Goal: Transaction & Acquisition: Download file/media

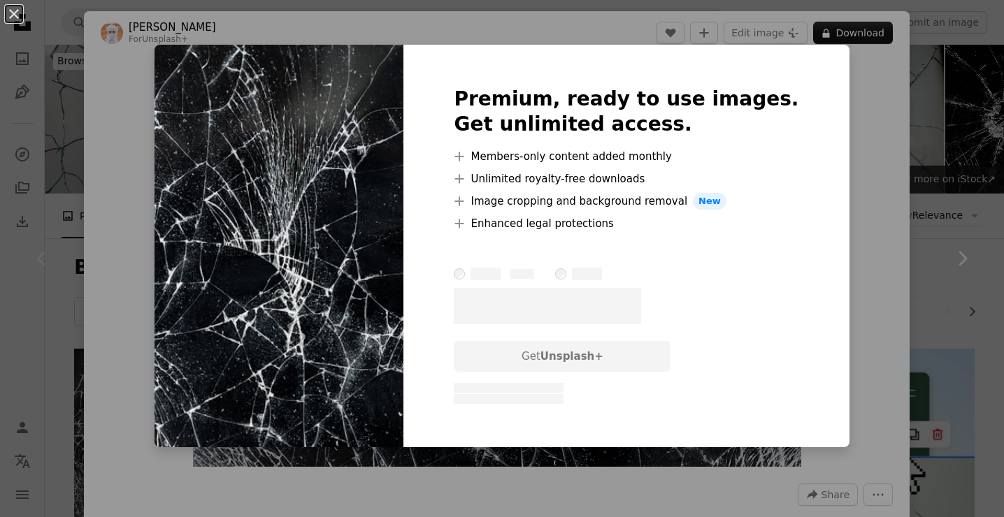
scroll to position [202, 0]
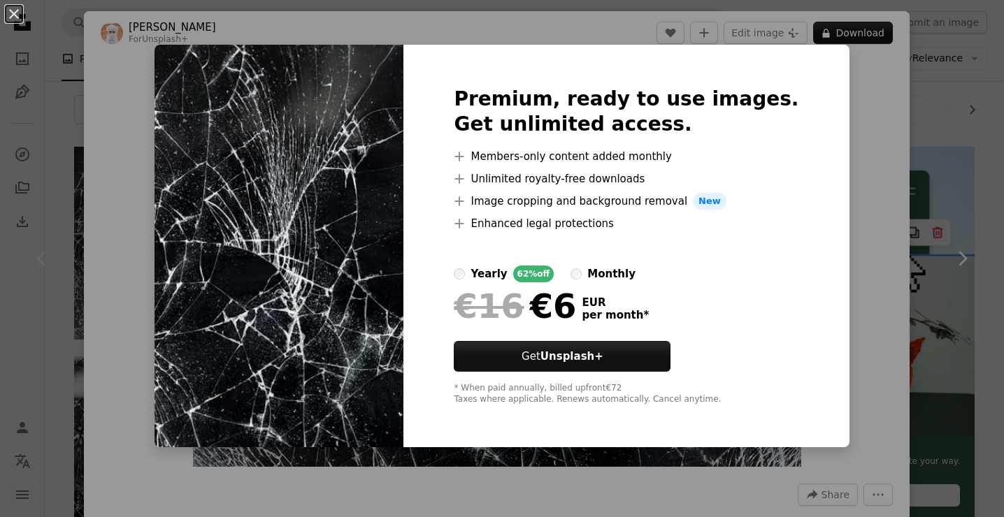
click at [848, 331] on div "An X shape Premium, ready to use images. Get unlimited access. A plus sign Memb…" at bounding box center [502, 258] width 1004 height 517
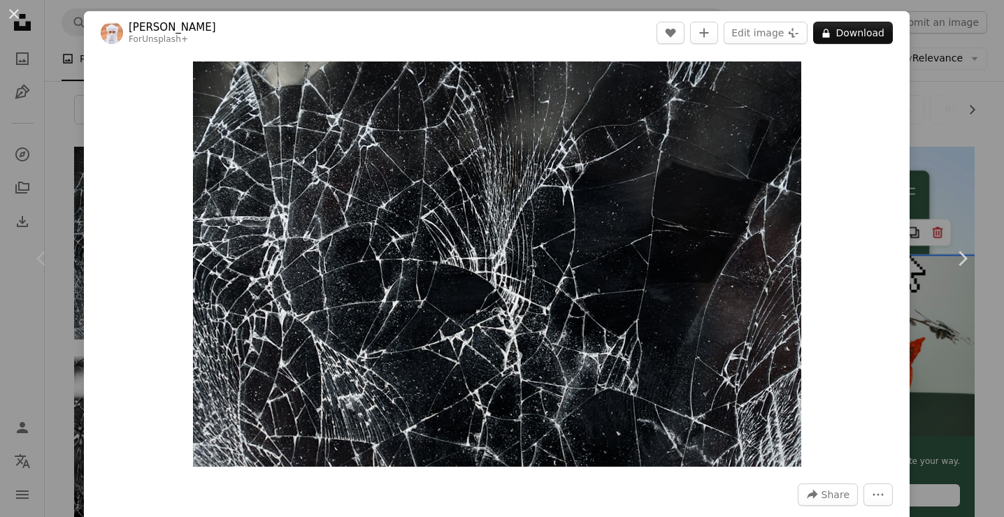
click at [164, 30] on link "[PERSON_NAME]" at bounding box center [172, 27] width 87 height 14
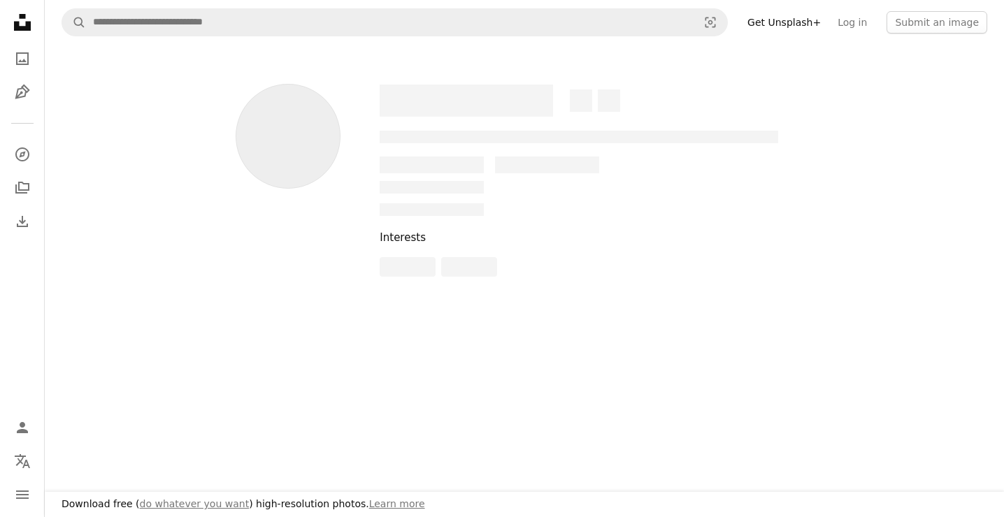
click at [86, 68] on div "––– –––– –––– – –––– – ––– ––– –––– ––– –– – – –––– –––– – –– –––– – – –– – –––…" at bounding box center [524, 186] width 934 height 282
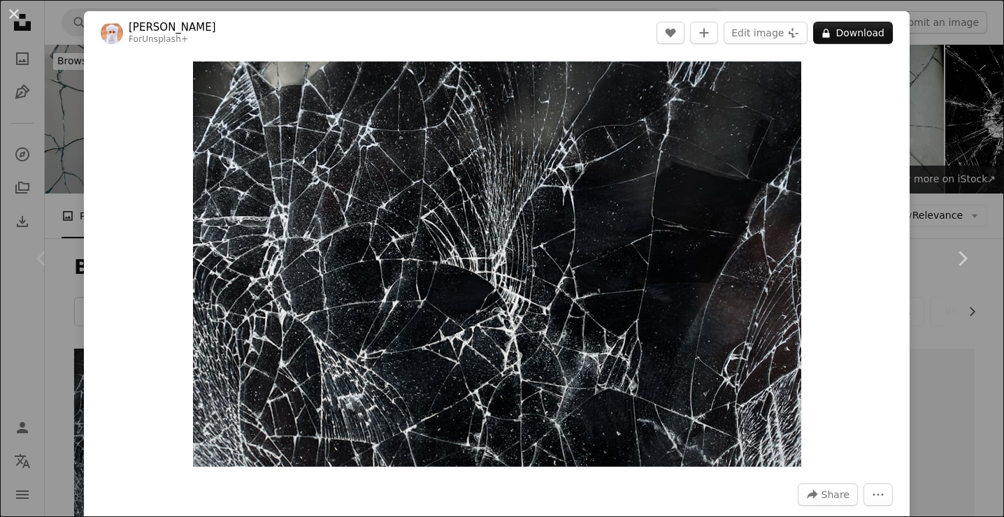
scroll to position [202, 0]
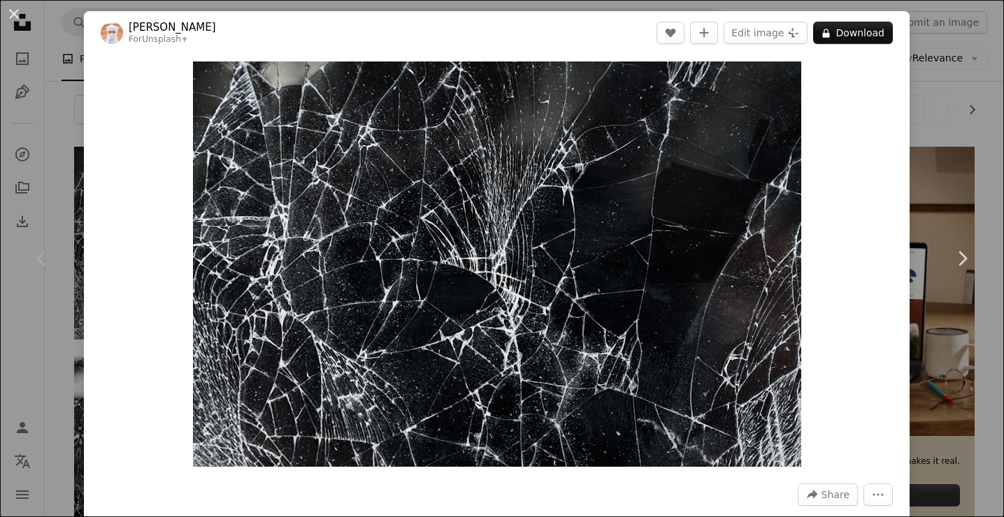
click at [54, 150] on div "An X shape Chevron left Chevron right Ahmed For Unsplash+ A heart A plus sign E…" at bounding box center [502, 258] width 1004 height 517
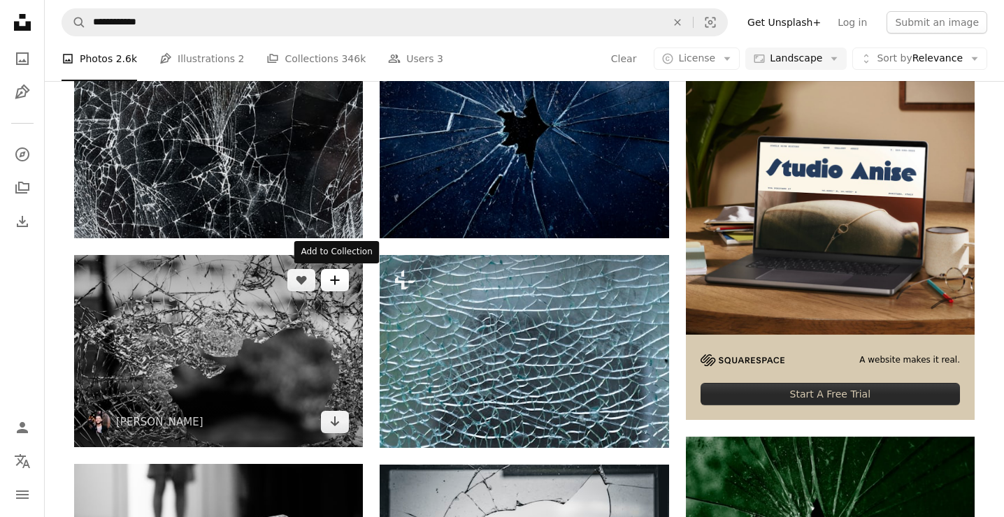
scroll to position [342, 0]
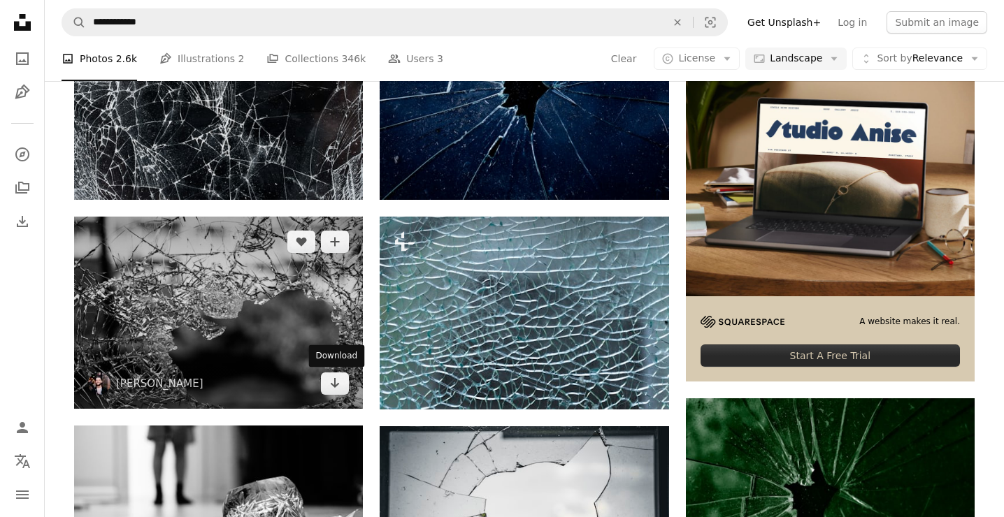
click at [289, 338] on img at bounding box center [218, 313] width 289 height 192
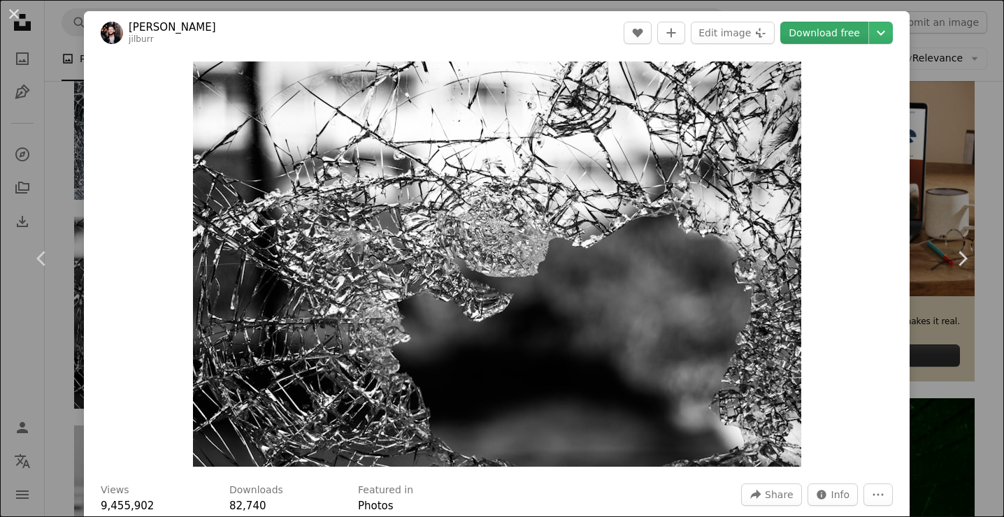
click at [818, 38] on link "Download free" at bounding box center [824, 33] width 88 height 22
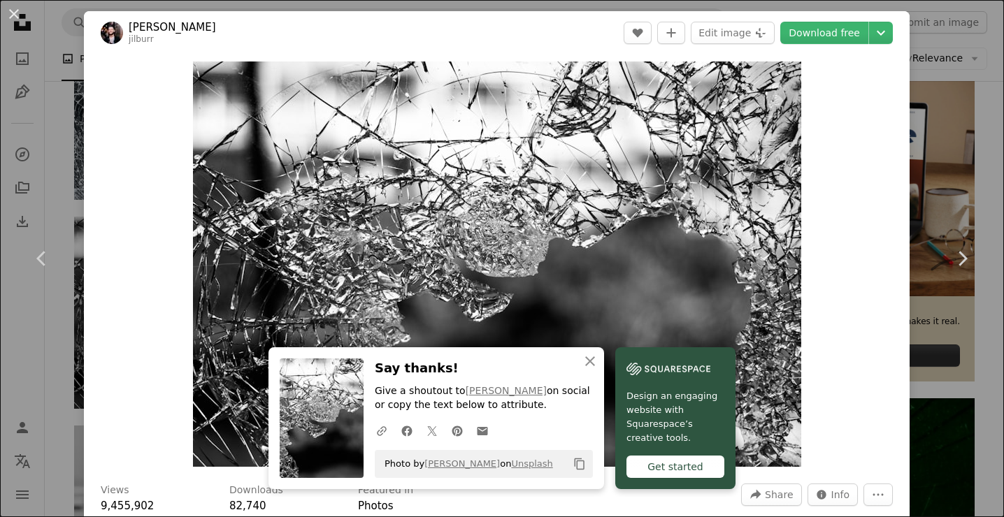
click at [957, 68] on div "An X shape Chevron left Chevron right An X shape Close Say thanks! Give a shout…" at bounding box center [502, 258] width 1004 height 517
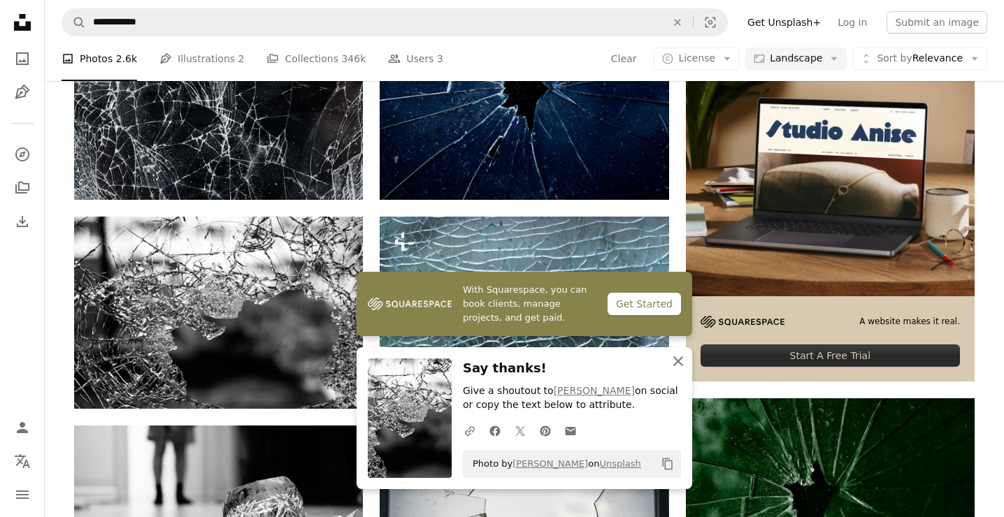
click at [675, 363] on icon "button" at bounding box center [678, 361] width 10 height 10
